Goal: Transaction & Acquisition: Purchase product/service

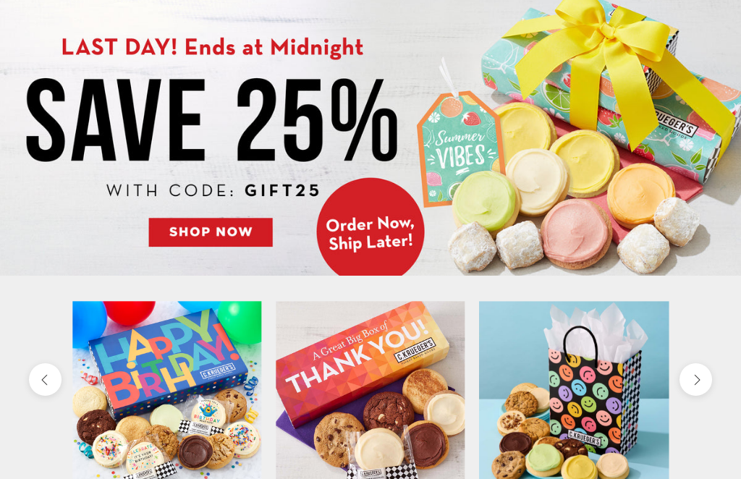
scroll to position [141, 0]
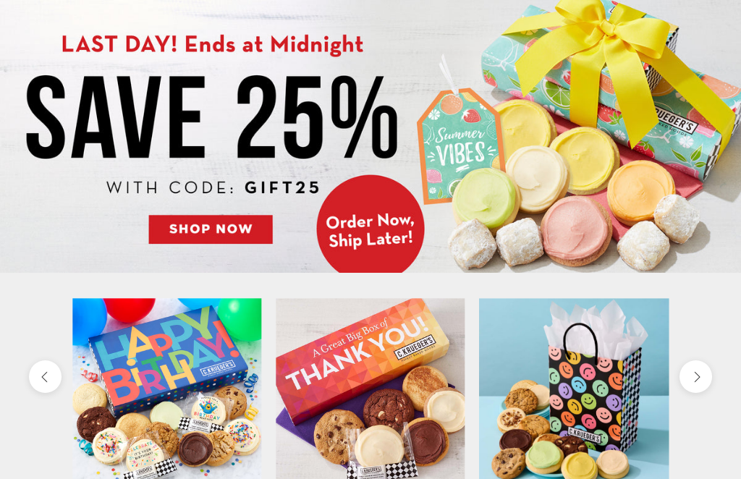
click at [205, 234] on img at bounding box center [370, 134] width 741 height 278
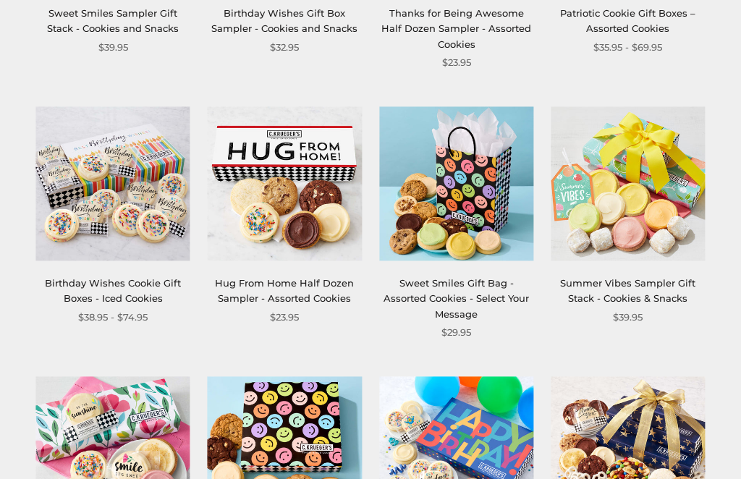
scroll to position [929, 0]
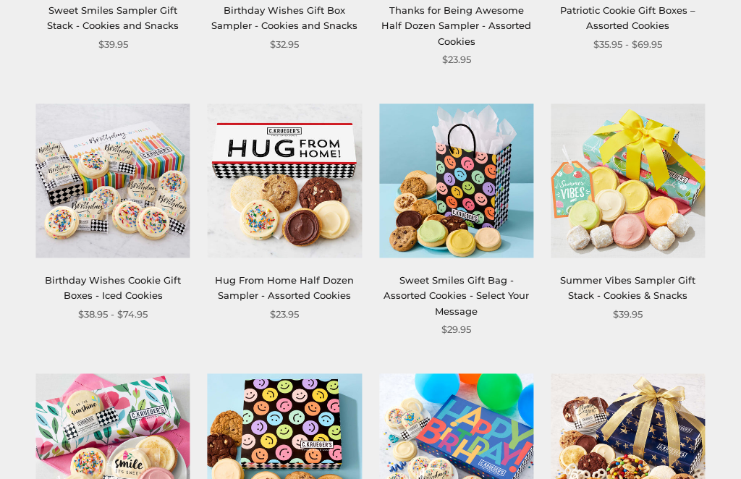
click at [70, 119] on img at bounding box center [113, 182] width 154 height 154
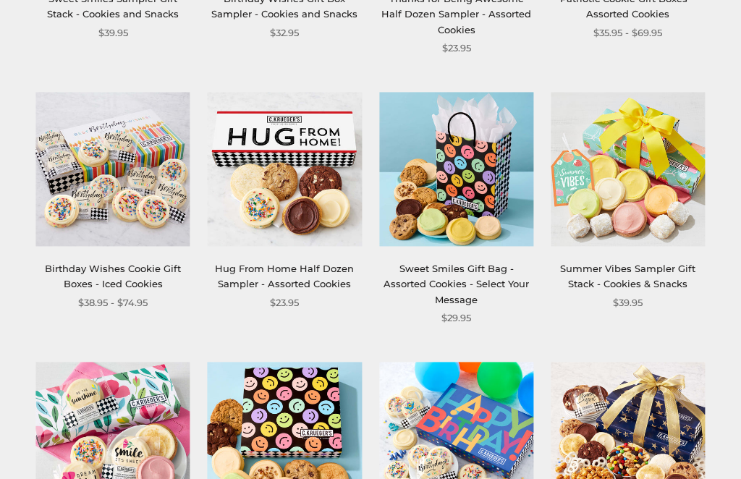
scroll to position [940, 0]
click at [432, 211] on img at bounding box center [456, 170] width 154 height 154
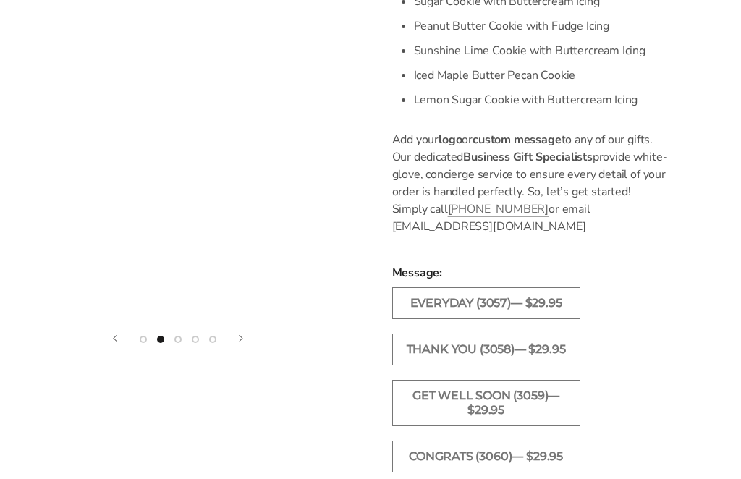
scroll to position [812, 0]
click at [486, 352] on label "Thank You (3058)— $29.95" at bounding box center [486, 350] width 188 height 32
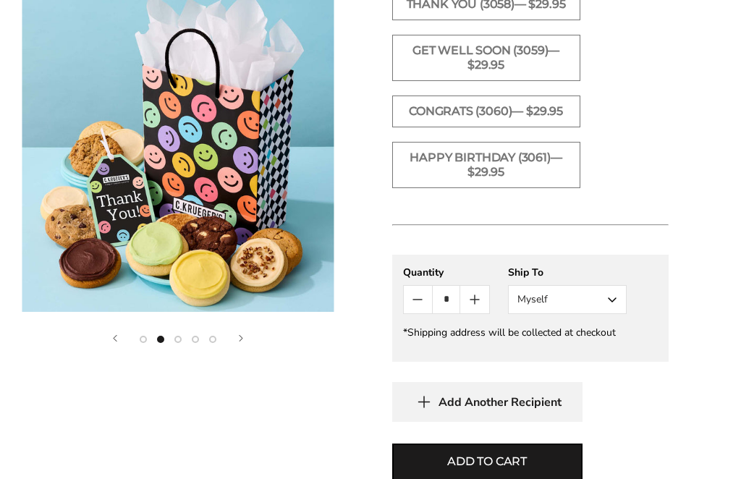
scroll to position [1157, 0]
click at [610, 315] on button "Myself" at bounding box center [567, 300] width 119 height 29
click at [536, 366] on button "Other Recipient" at bounding box center [567, 353] width 117 height 26
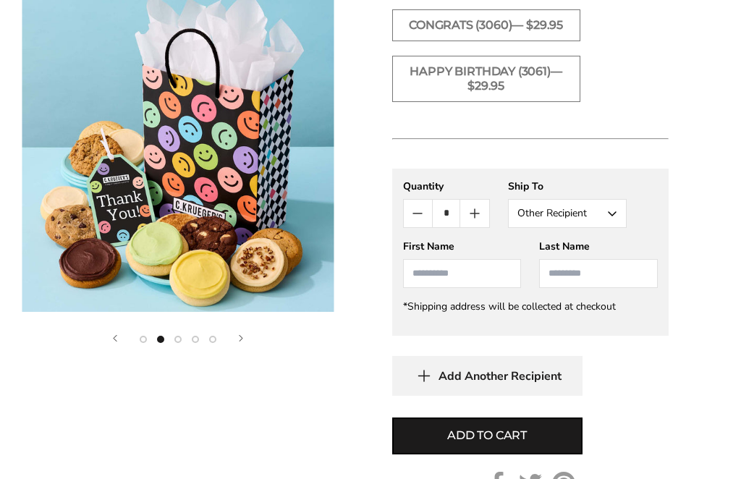
scroll to position [1246, 0]
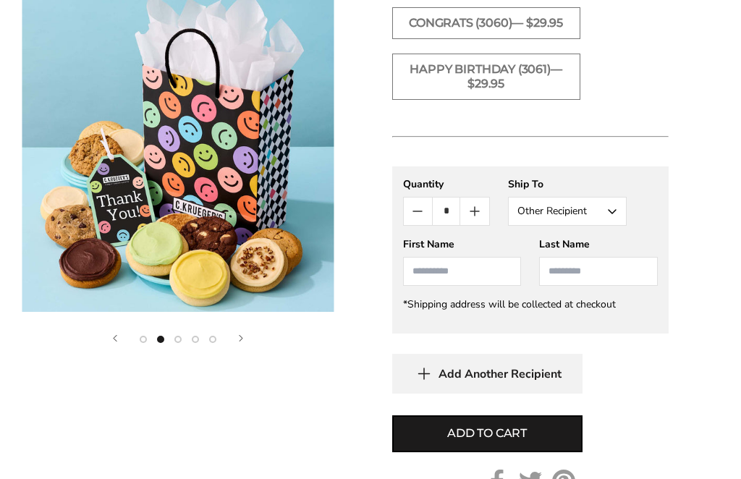
click at [427, 286] on input "First Name" at bounding box center [462, 271] width 119 height 29
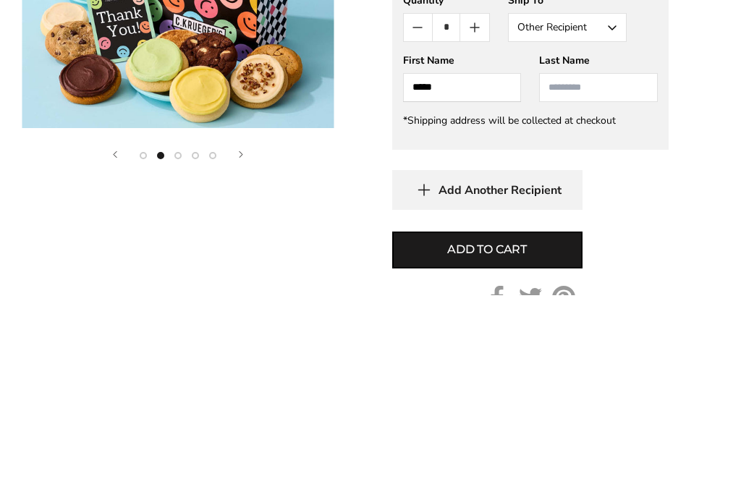
type input "*****"
click at [558, 257] on input "Last Name" at bounding box center [598, 271] width 119 height 29
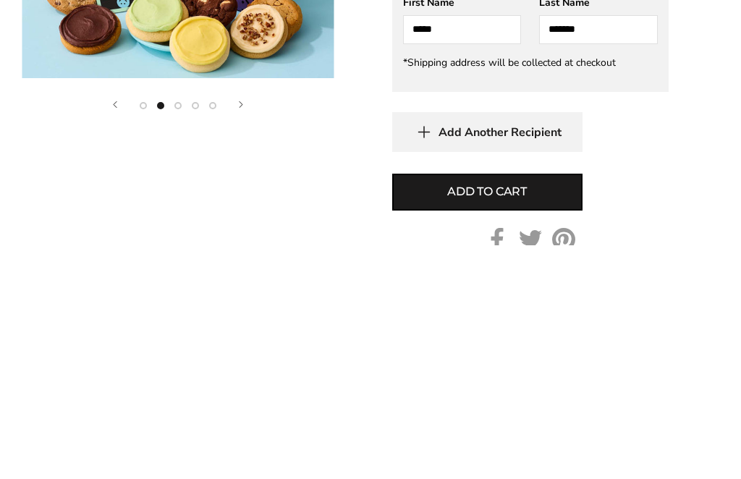
scroll to position [1254, 0]
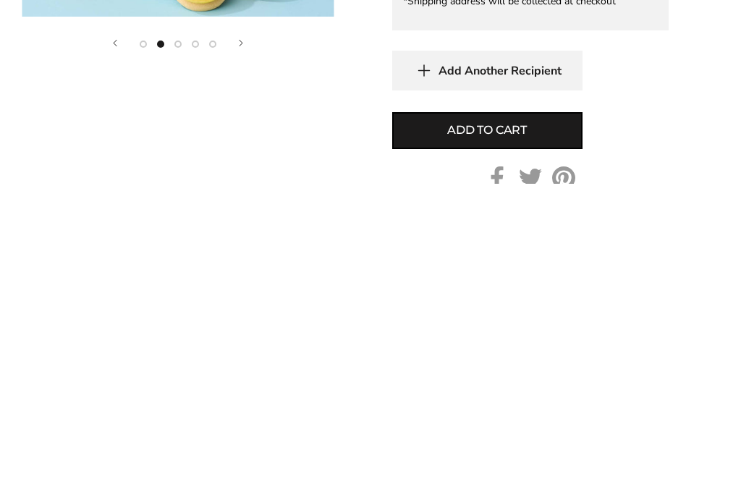
type input "*******"
click at [464, 417] on span "Add to cart" at bounding box center [487, 425] width 80 height 17
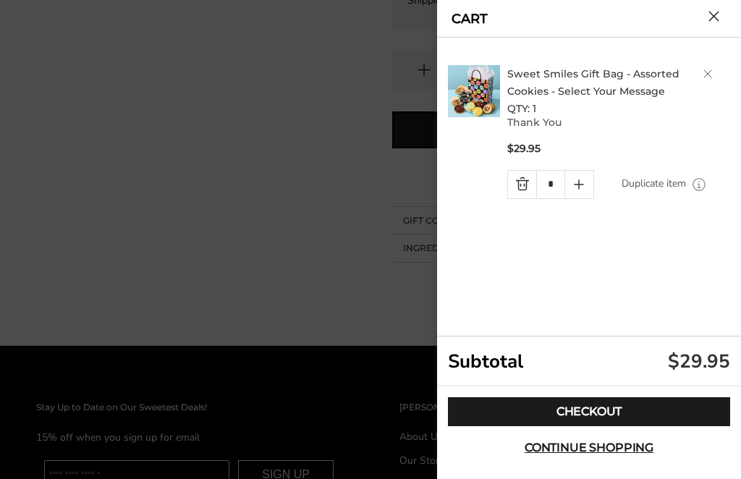
click at [585, 426] on link "Checkout" at bounding box center [589, 411] width 282 height 29
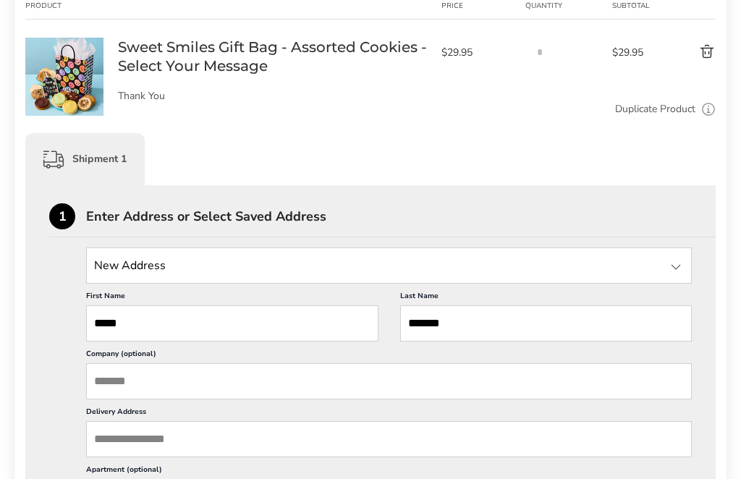
scroll to position [239, 0]
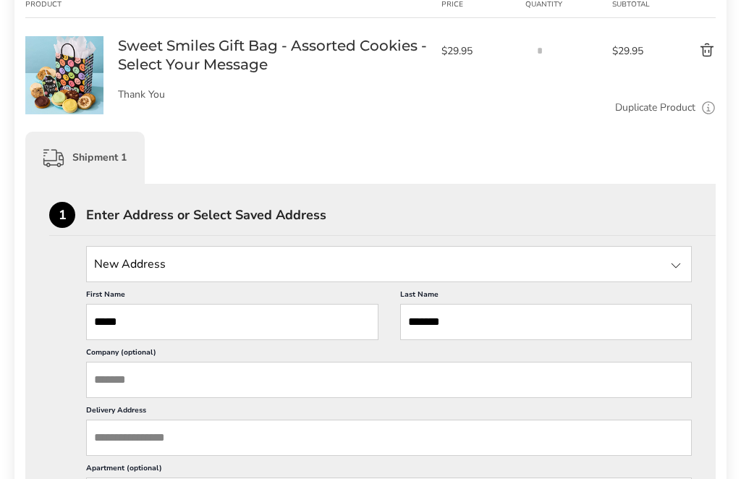
click at [128, 265] on input "State" at bounding box center [389, 265] width 606 height 36
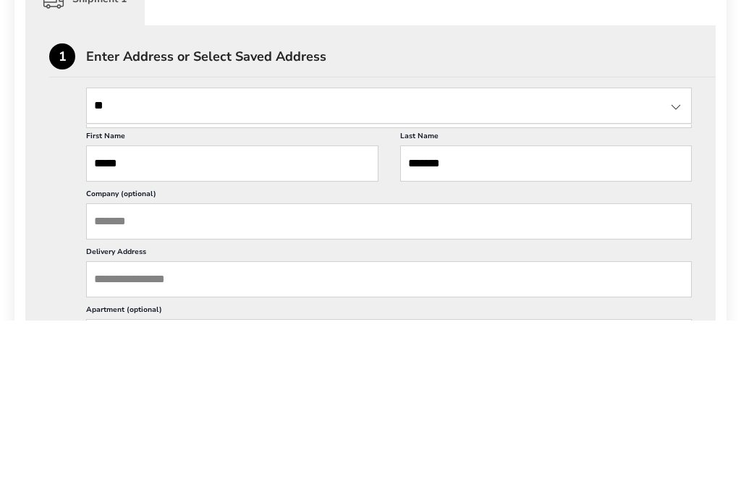
type input "*"
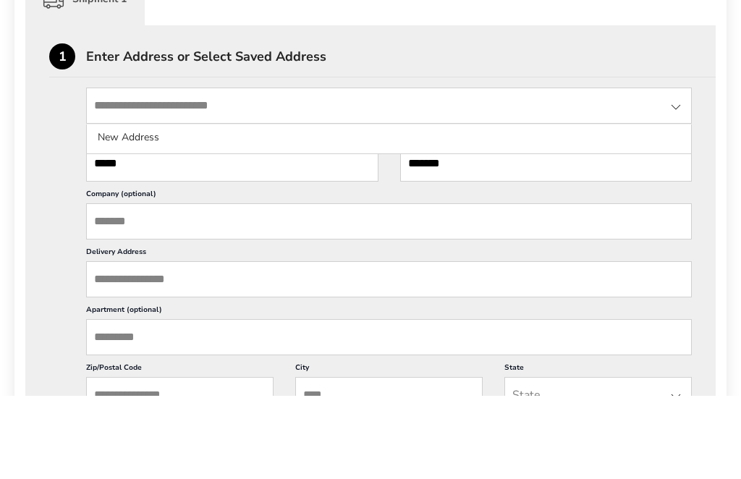
scroll to position [316, 0]
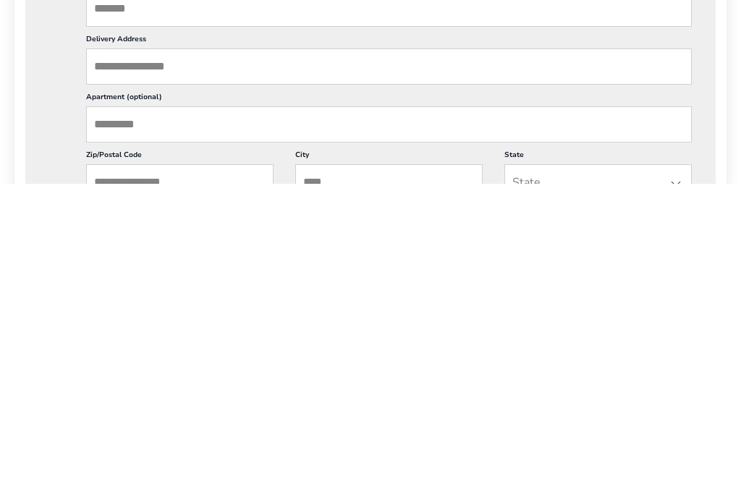
click at [122, 344] on input "Delivery Address" at bounding box center [389, 362] width 606 height 36
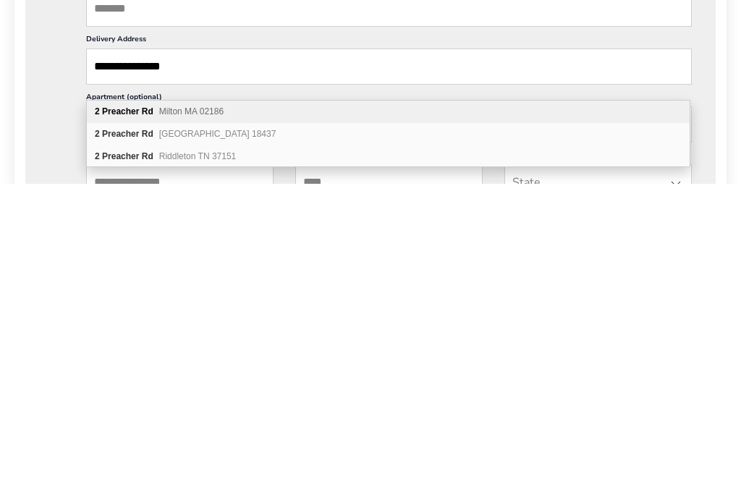
click at [107, 402] on b "Preacher" at bounding box center [120, 407] width 37 height 10
type input "**********"
type input "******"
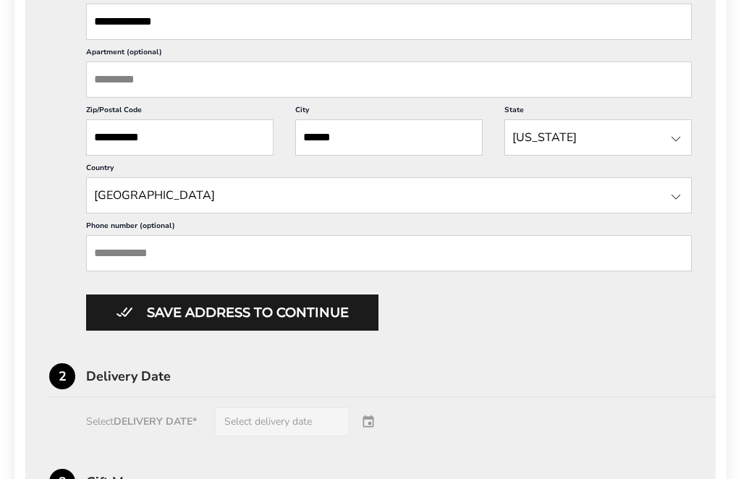
scroll to position [663, 0]
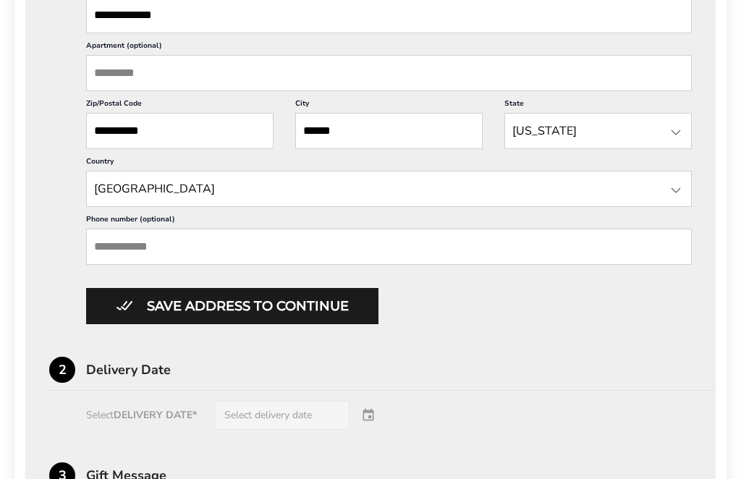
click at [237, 324] on button "Save address to continue" at bounding box center [232, 306] width 292 height 36
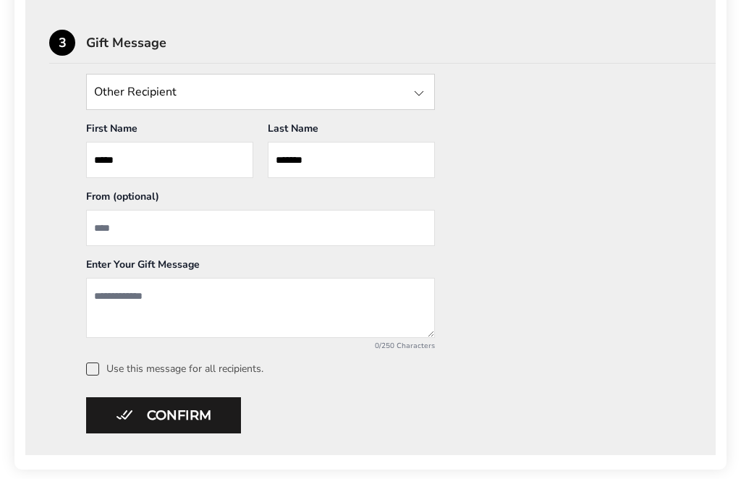
click at [116, 221] on input "From" at bounding box center [260, 228] width 349 height 36
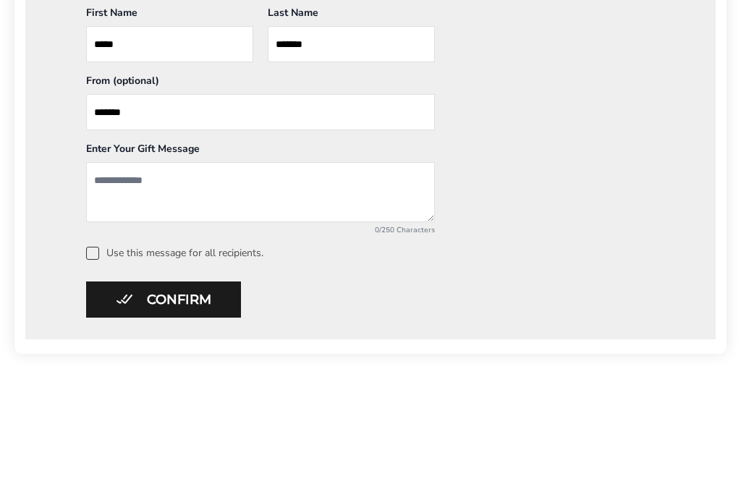
type input "*******"
click at [111, 278] on textarea "Add a message" at bounding box center [260, 308] width 349 height 60
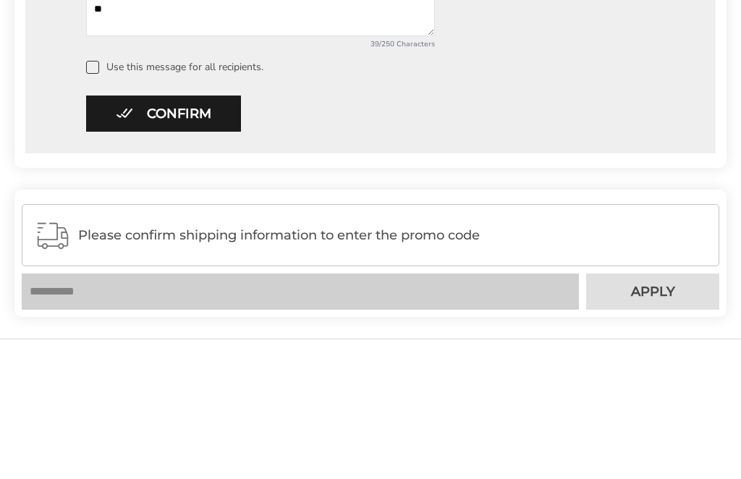
scroll to position [866, 0]
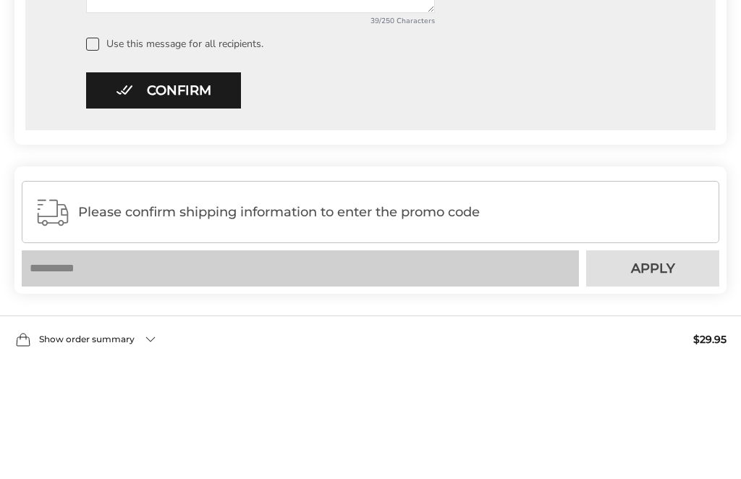
type textarea "**********"
click at [170, 194] on button "Confirm" at bounding box center [163, 212] width 155 height 36
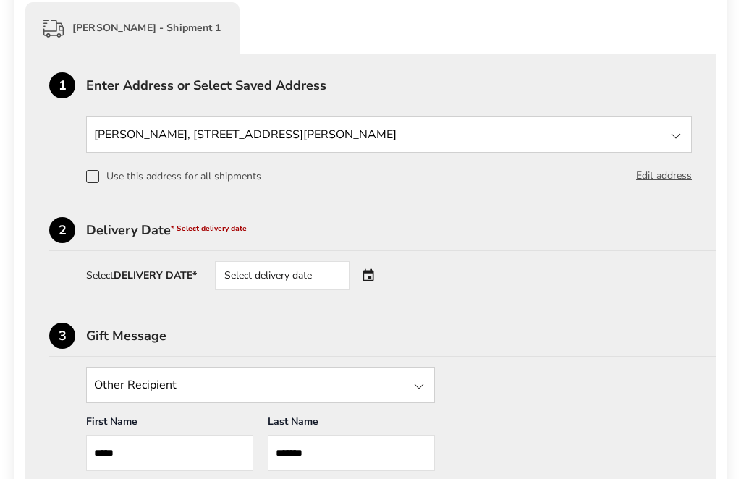
scroll to position [369, 0]
click at [377, 276] on div "Select delivery date" at bounding box center [302, 276] width 175 height 29
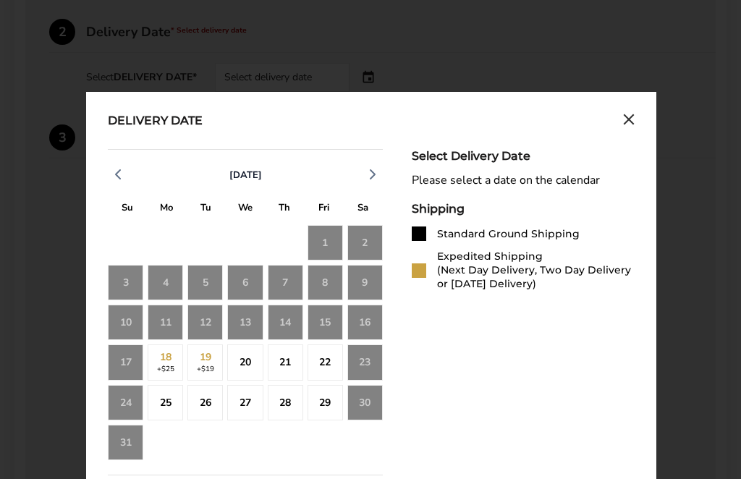
scroll to position [570, 0]
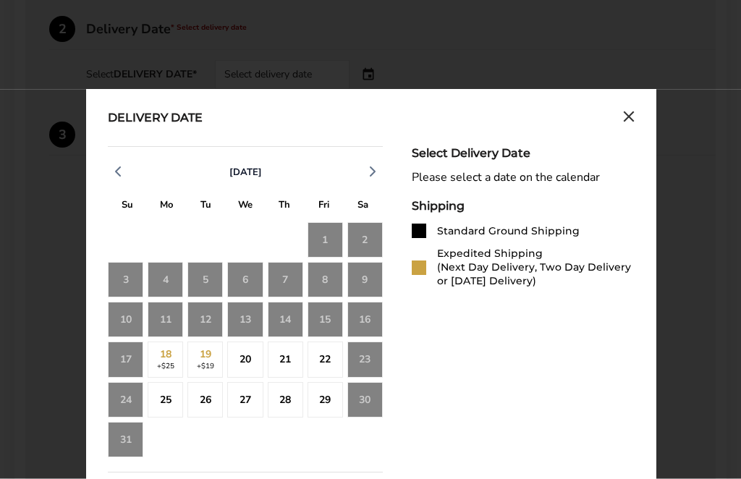
click at [119, 360] on div "17" at bounding box center [125, 359] width 35 height 35
click at [119, 359] on div "17" at bounding box center [125, 359] width 35 height 35
click at [364, 356] on div "23" at bounding box center [364, 359] width 35 height 35
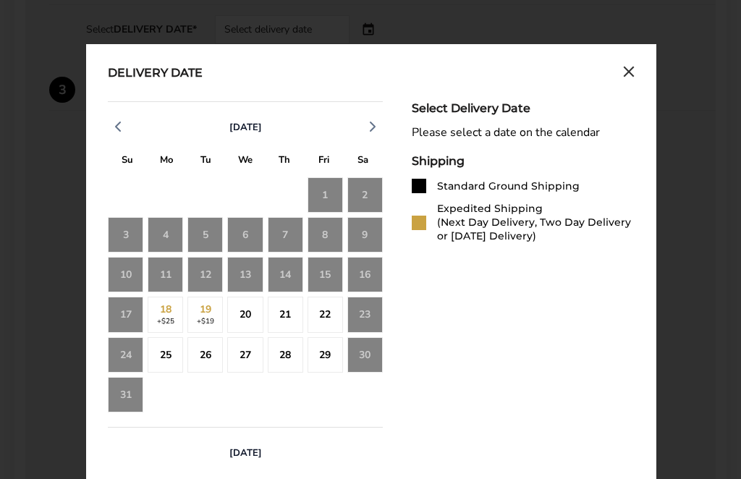
scroll to position [614, 0]
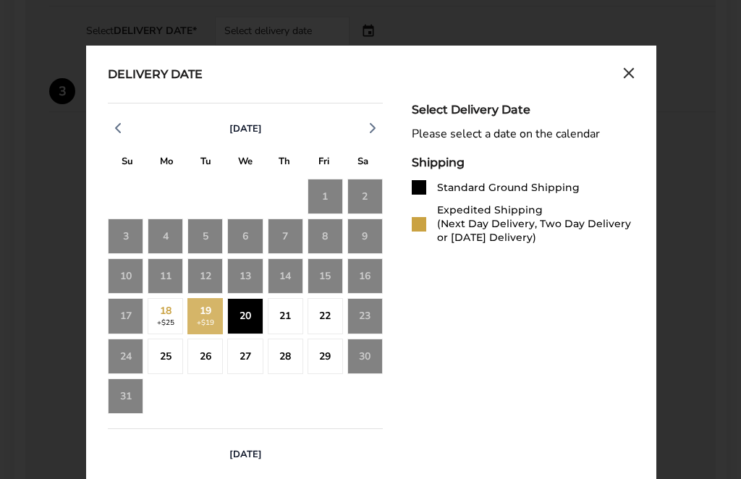
click at [237, 312] on div "20" at bounding box center [244, 315] width 35 height 35
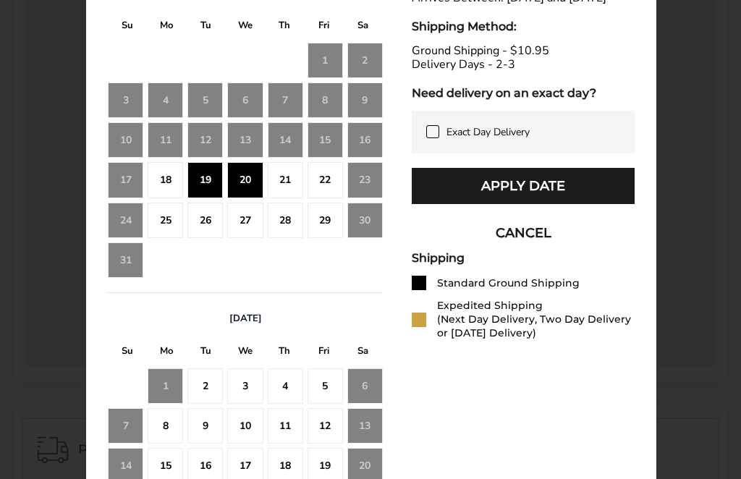
scroll to position [747, 0]
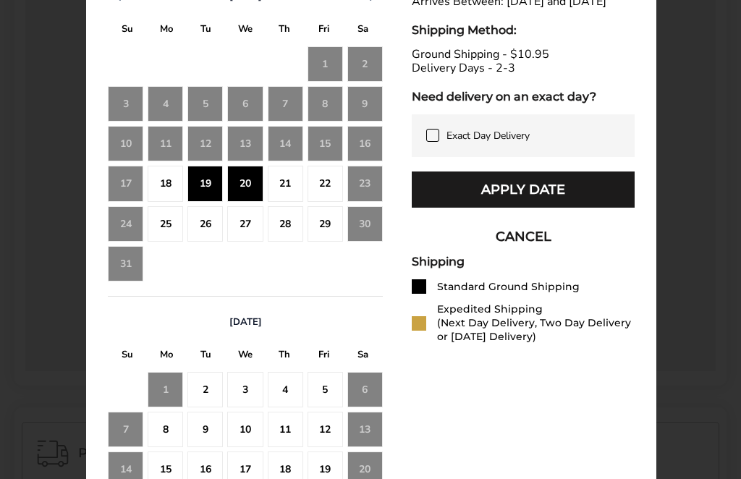
click at [498, 204] on button "Apply Date" at bounding box center [523, 189] width 223 height 36
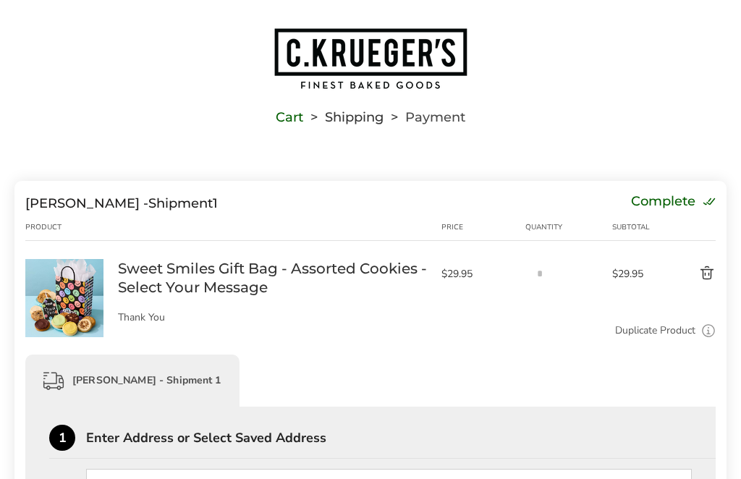
scroll to position [0, 0]
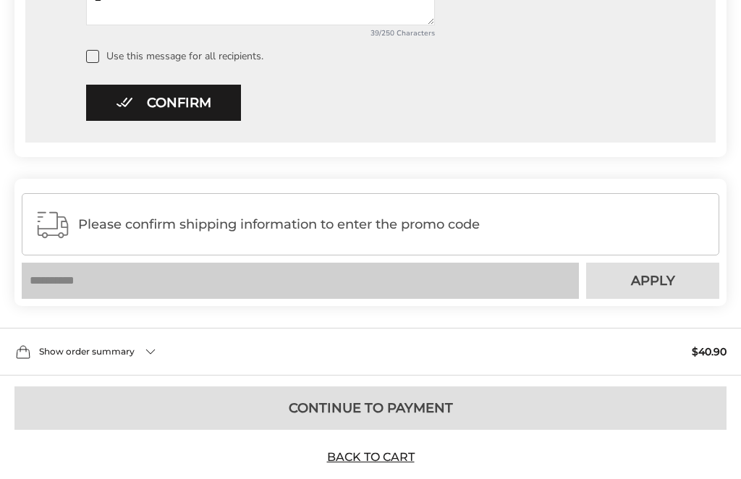
scroll to position [933, 0]
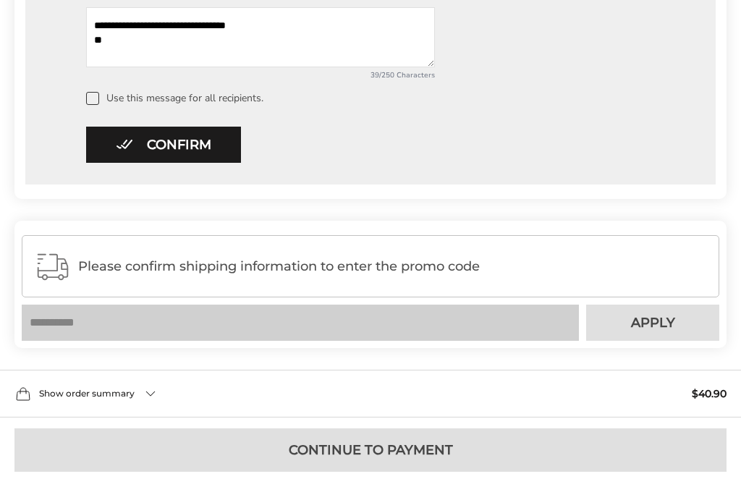
click at [131, 273] on span "Please confirm shipping information to enter the promo code" at bounding box center [392, 266] width 628 height 14
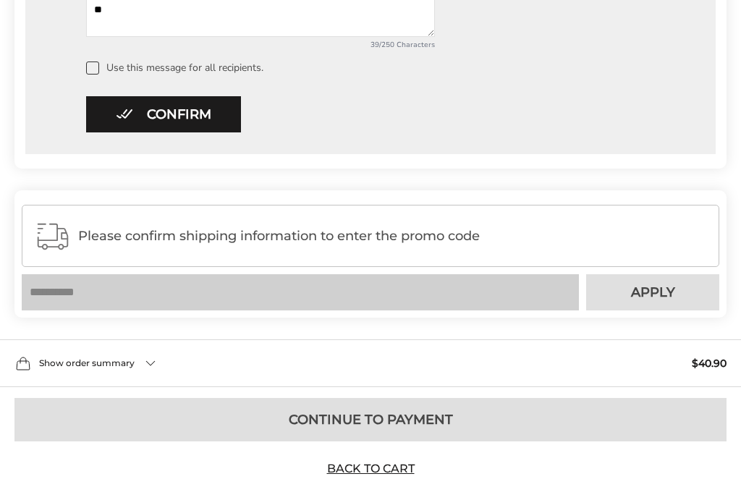
scroll to position [942, 0]
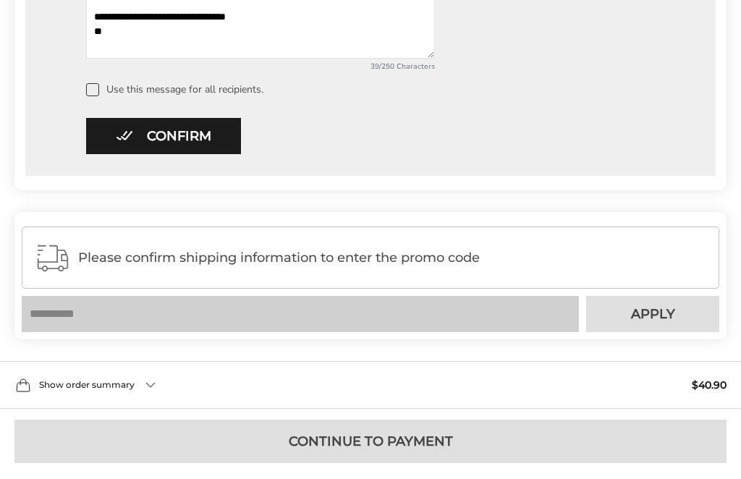
click at [157, 137] on button "Confirm" at bounding box center [163, 136] width 155 height 36
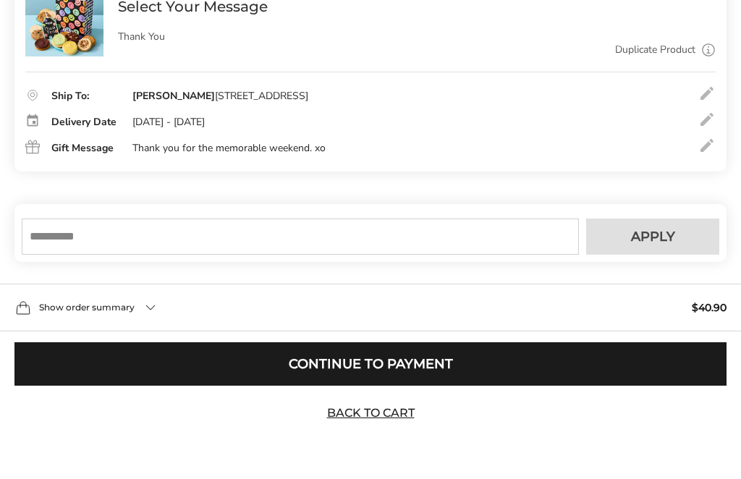
scroll to position [276, 0]
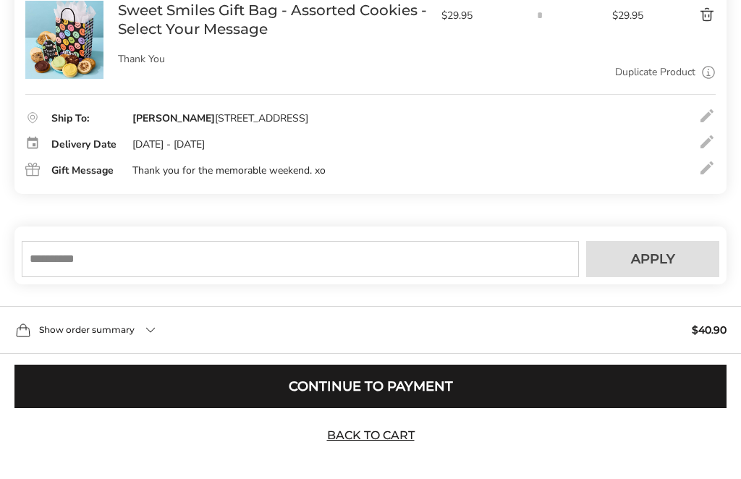
click at [100, 276] on input "text" at bounding box center [300, 259] width 557 height 36
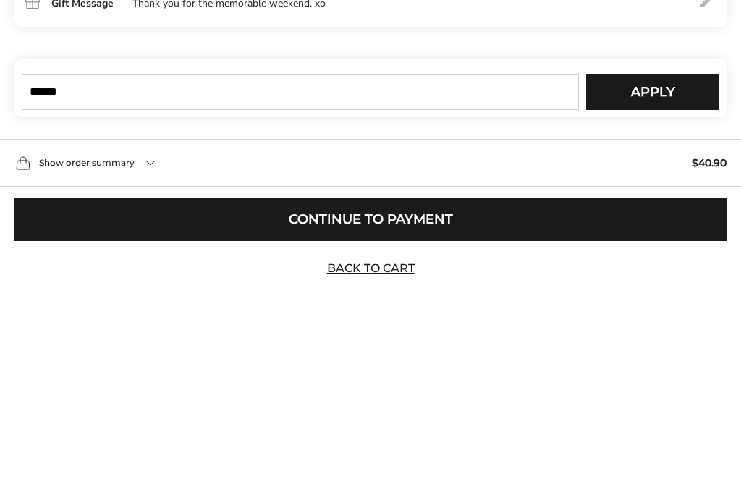
type input "******"
click at [650, 241] on button "Apply" at bounding box center [652, 259] width 133 height 36
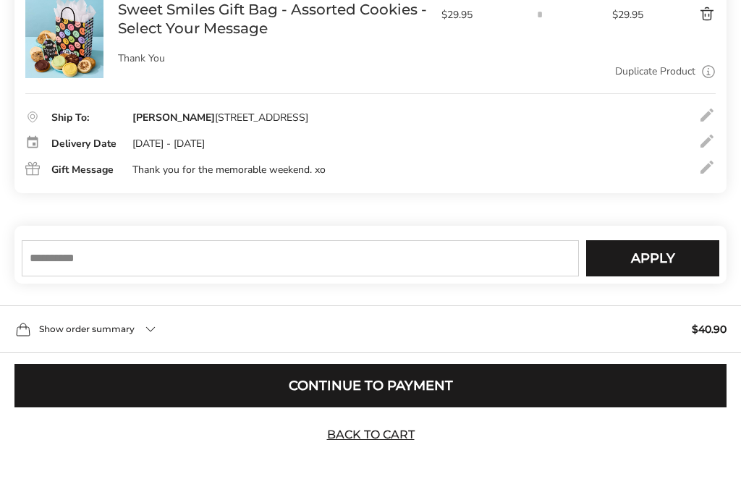
scroll to position [276, 0]
